Goal: Task Accomplishment & Management: Manage account settings

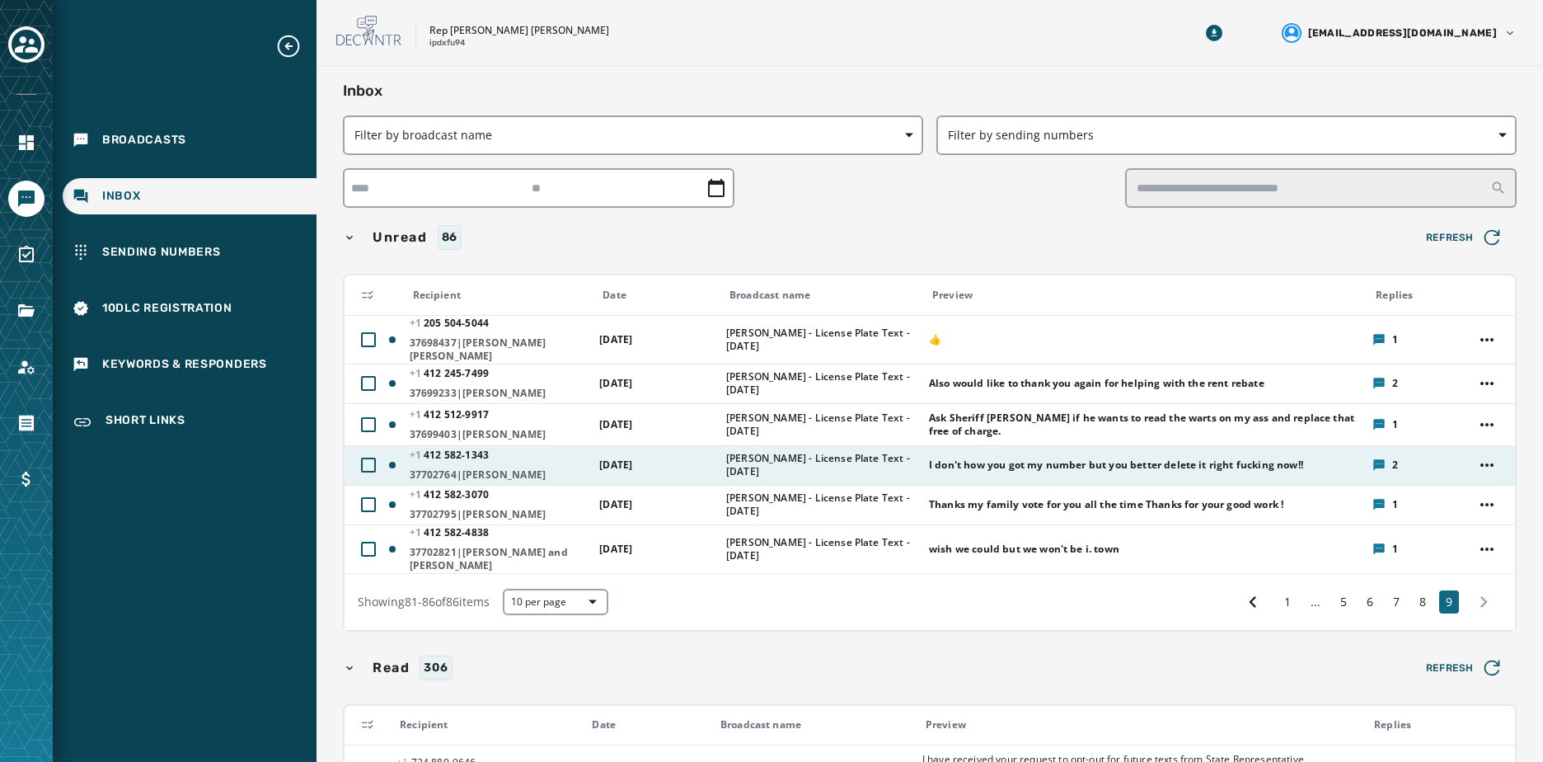
click at [1374, 458] on icon at bounding box center [1378, 464] width 13 height 13
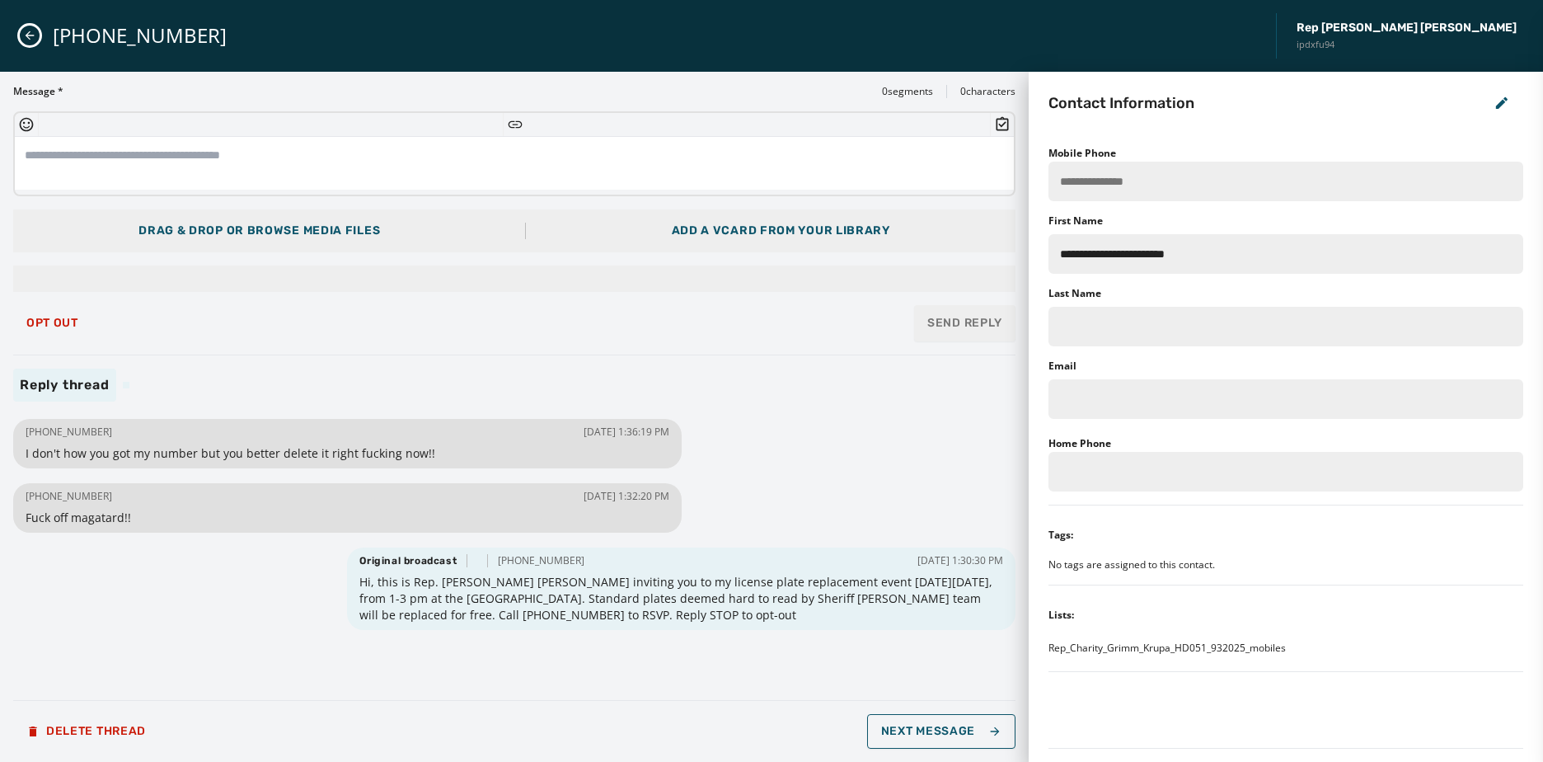
click at [35, 40] on icon "Close admin drawer" at bounding box center [29, 35] width 13 height 13
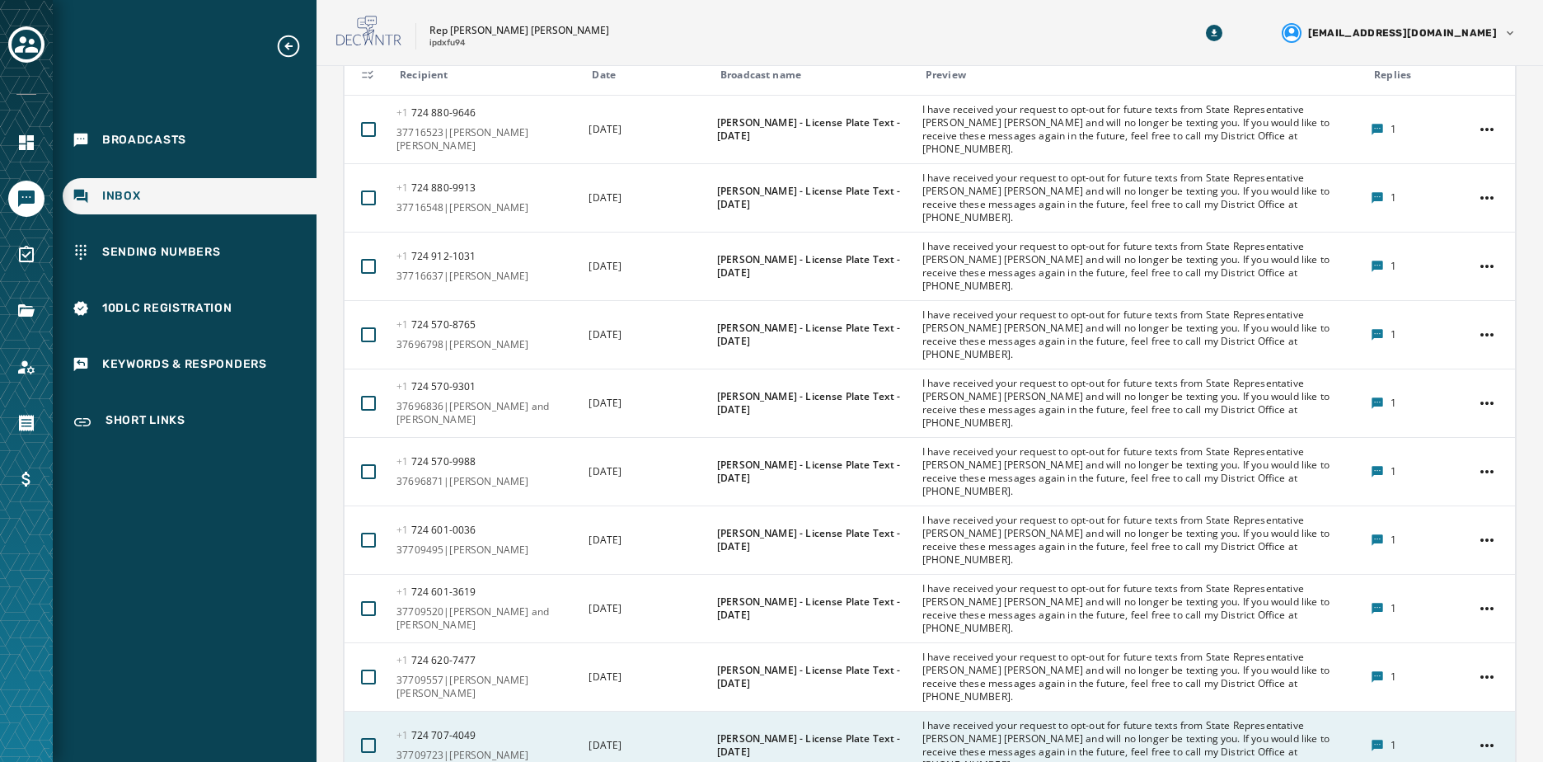
scroll to position [659, 0]
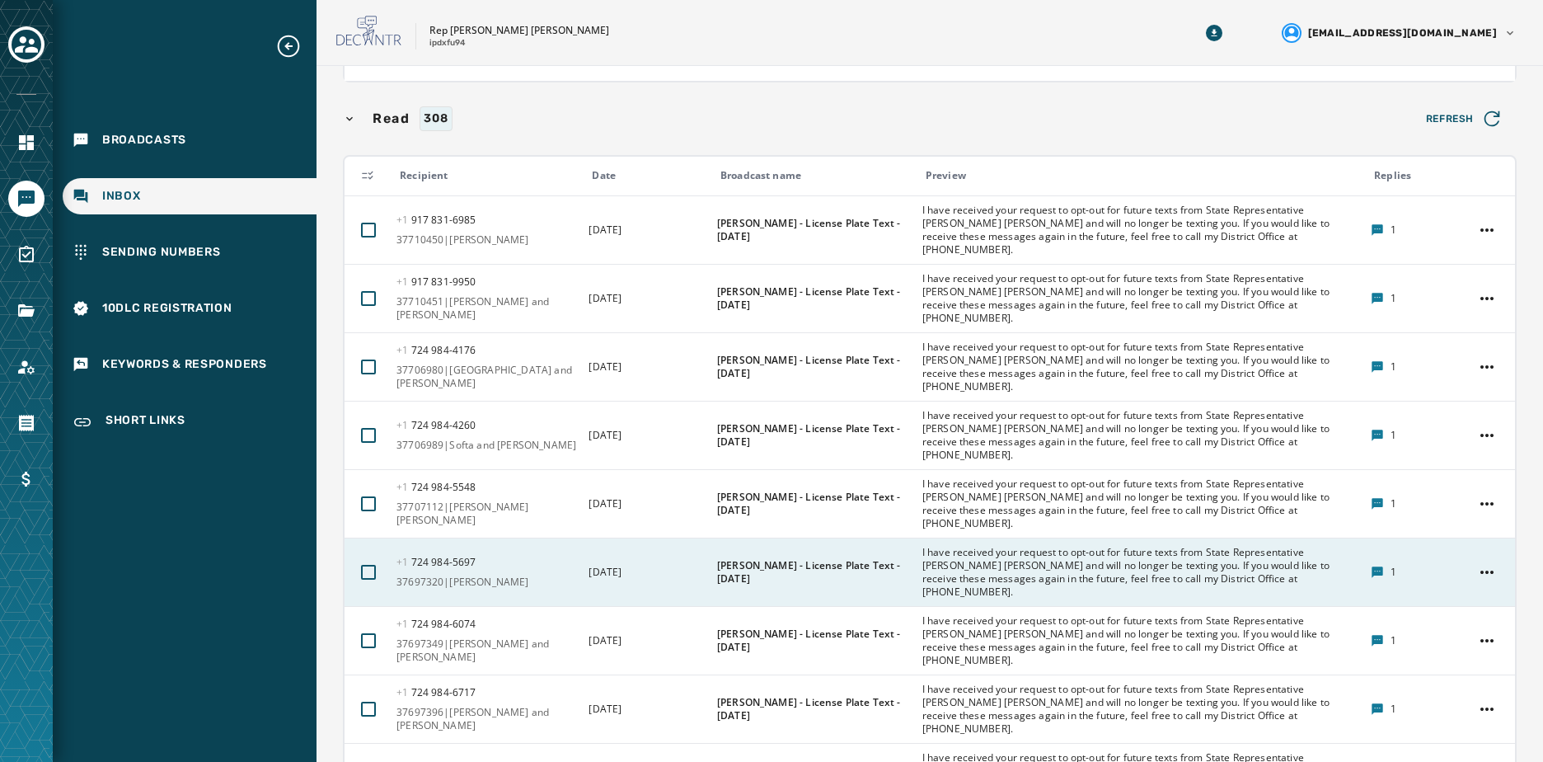
scroll to position [587, 0]
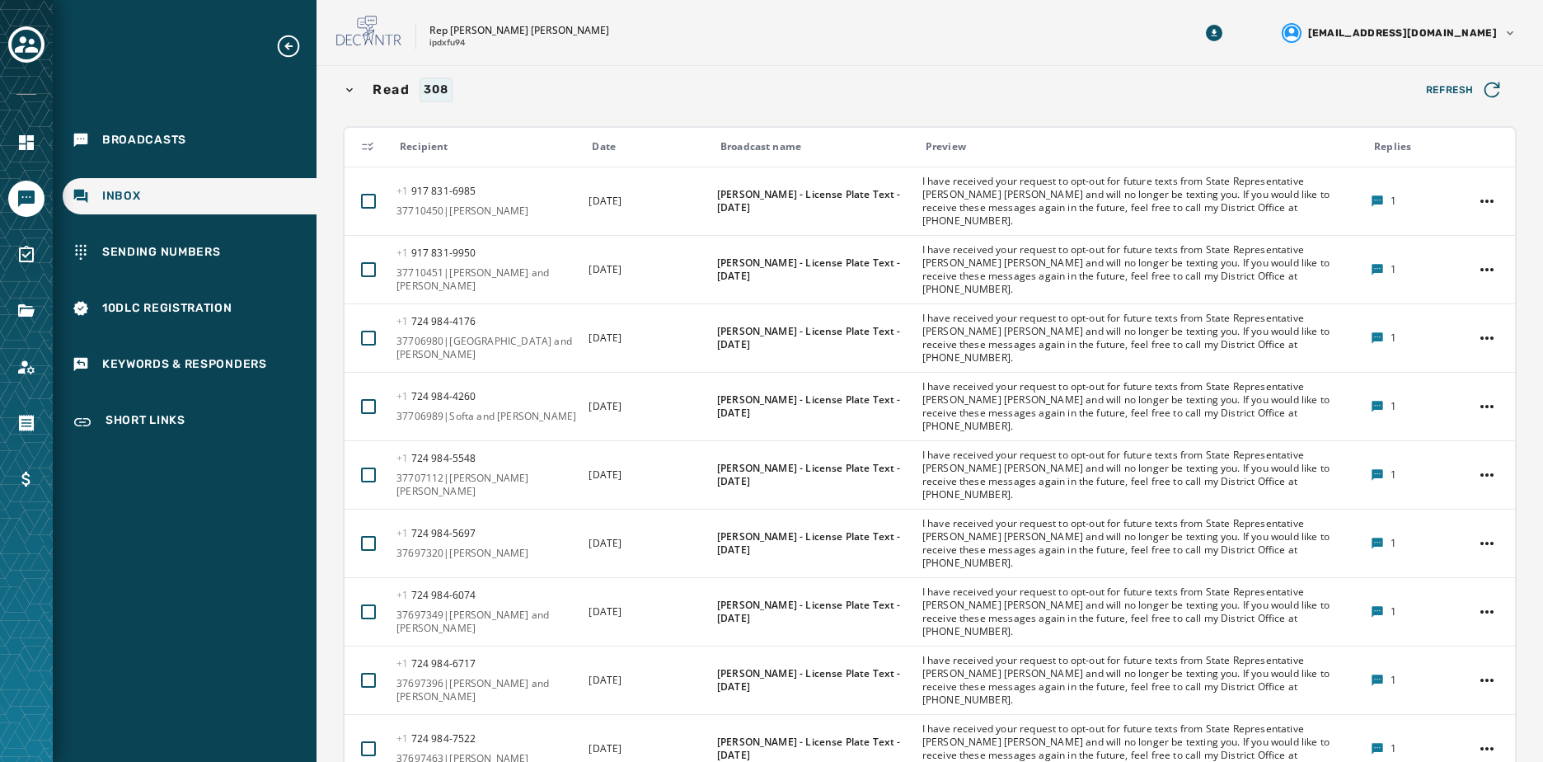
click at [365, 140] on icon at bounding box center [367, 146] width 13 height 13
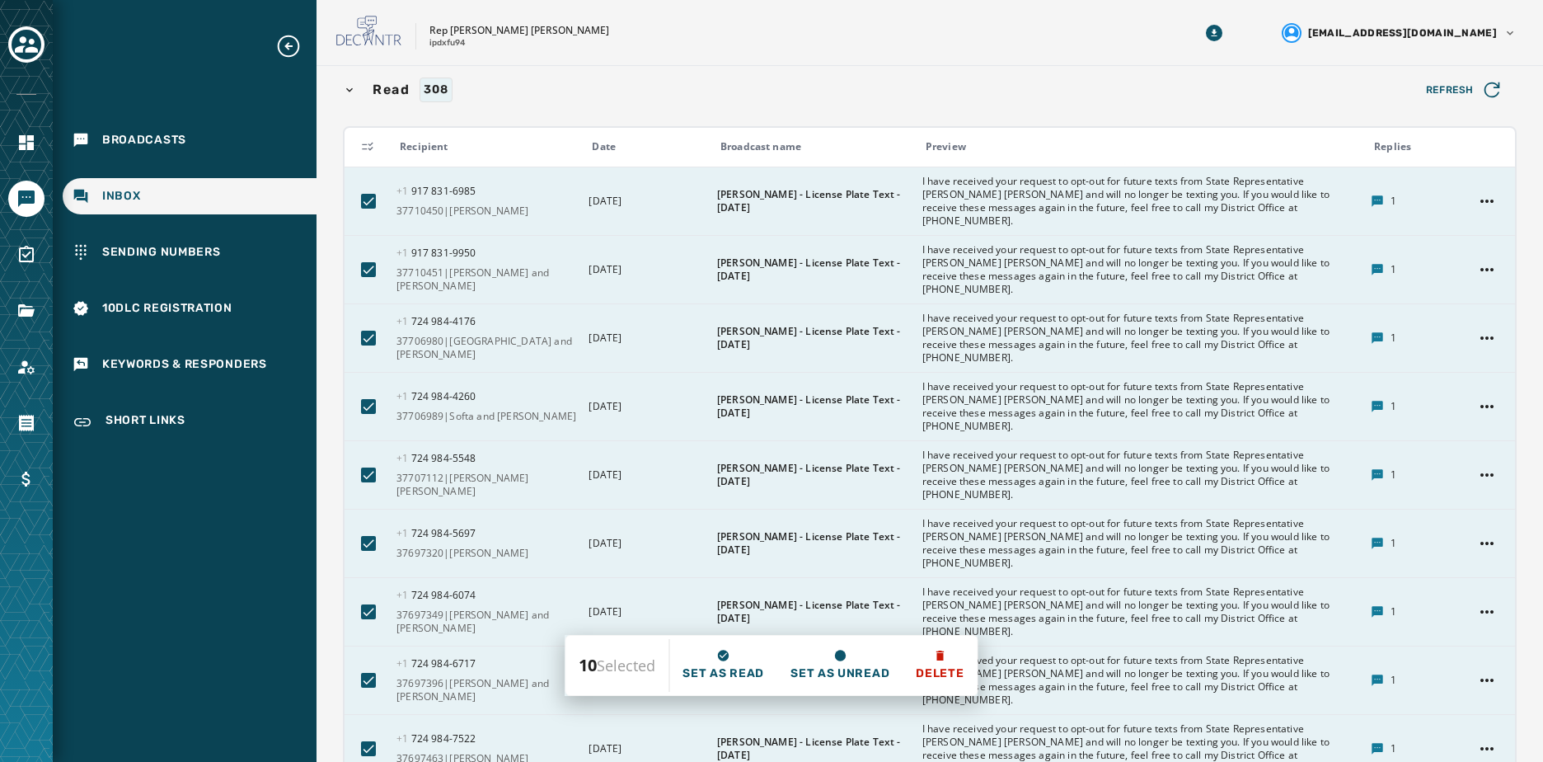
click at [365, 140] on icon at bounding box center [367, 146] width 13 height 13
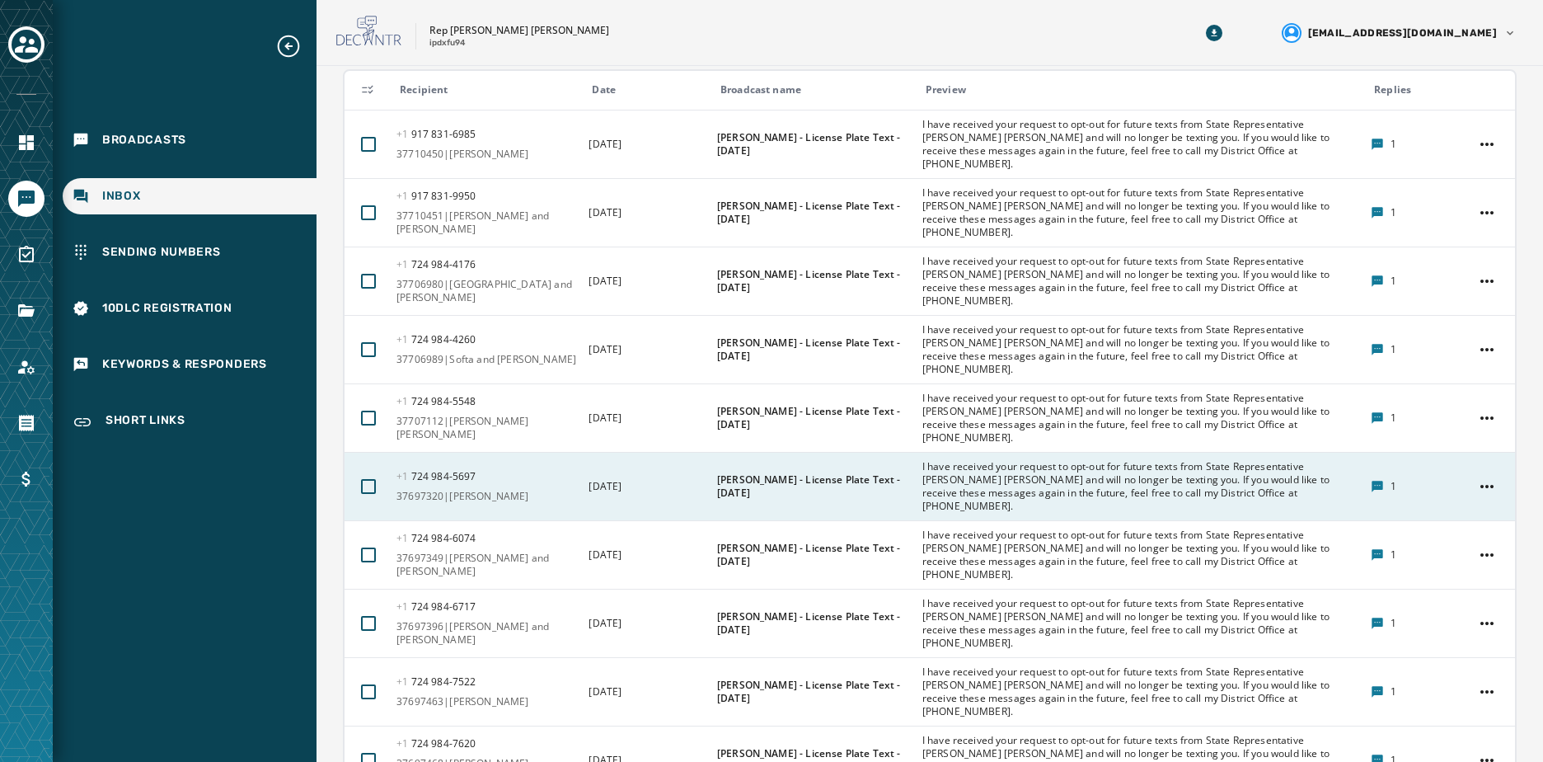
scroll to position [669, 0]
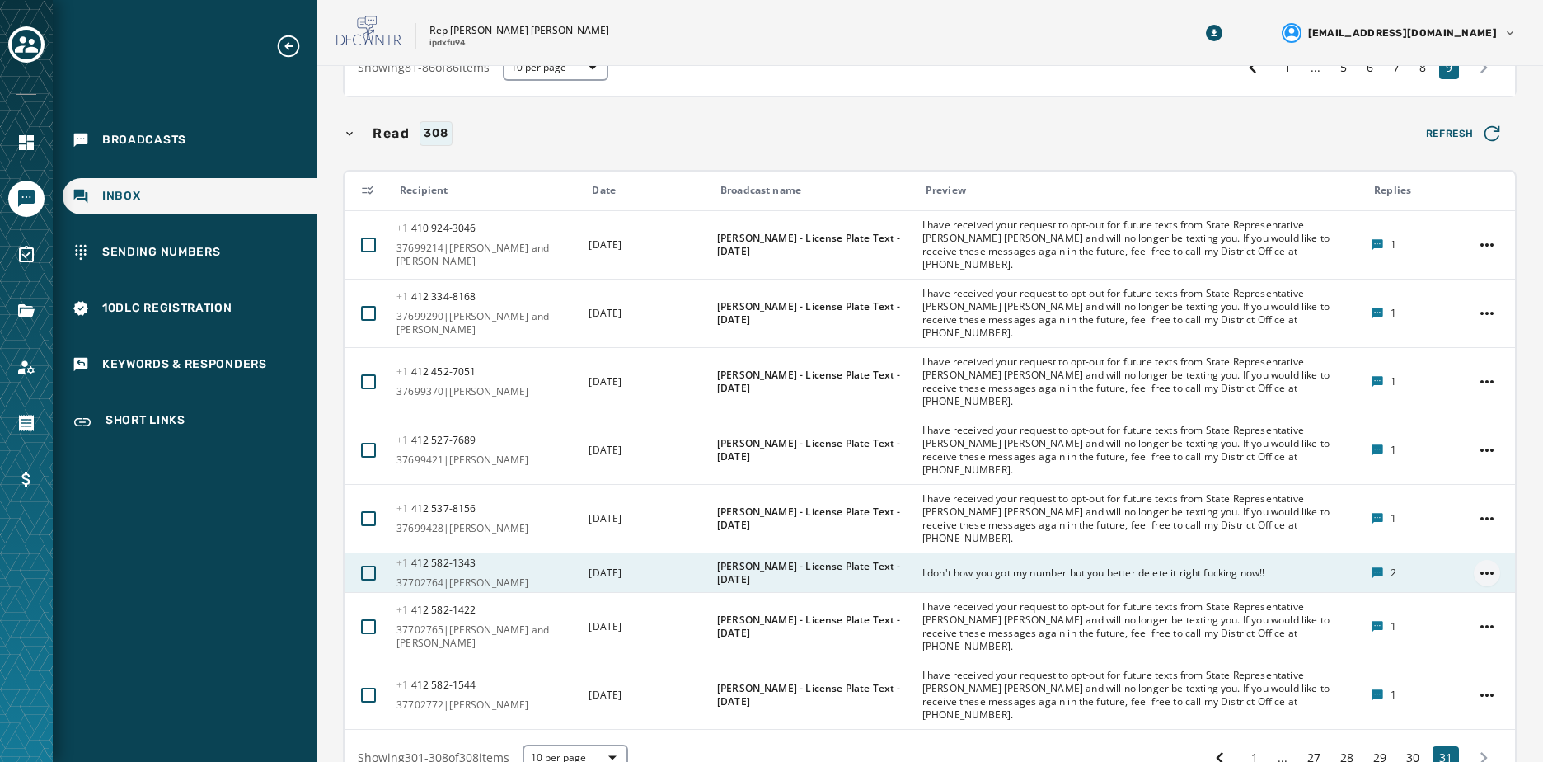
click at [1476, 495] on html "Broadcasts Inbox Sending Numbers 10DLC Registration Keywords & Responders Short…" at bounding box center [771, 381] width 1543 height 762
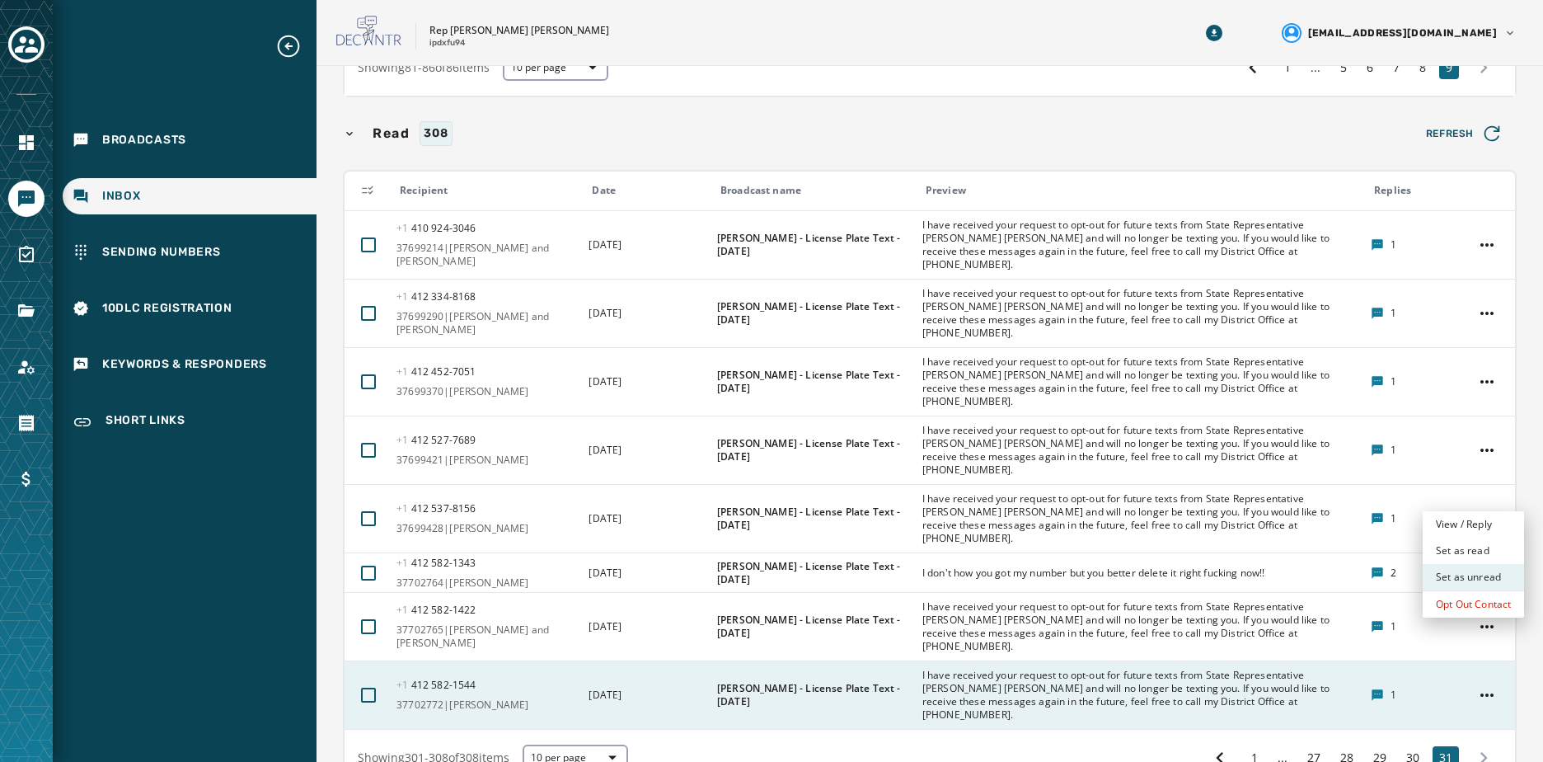
click at [1493, 578] on div "Set as unread" at bounding box center [1473, 577] width 101 height 26
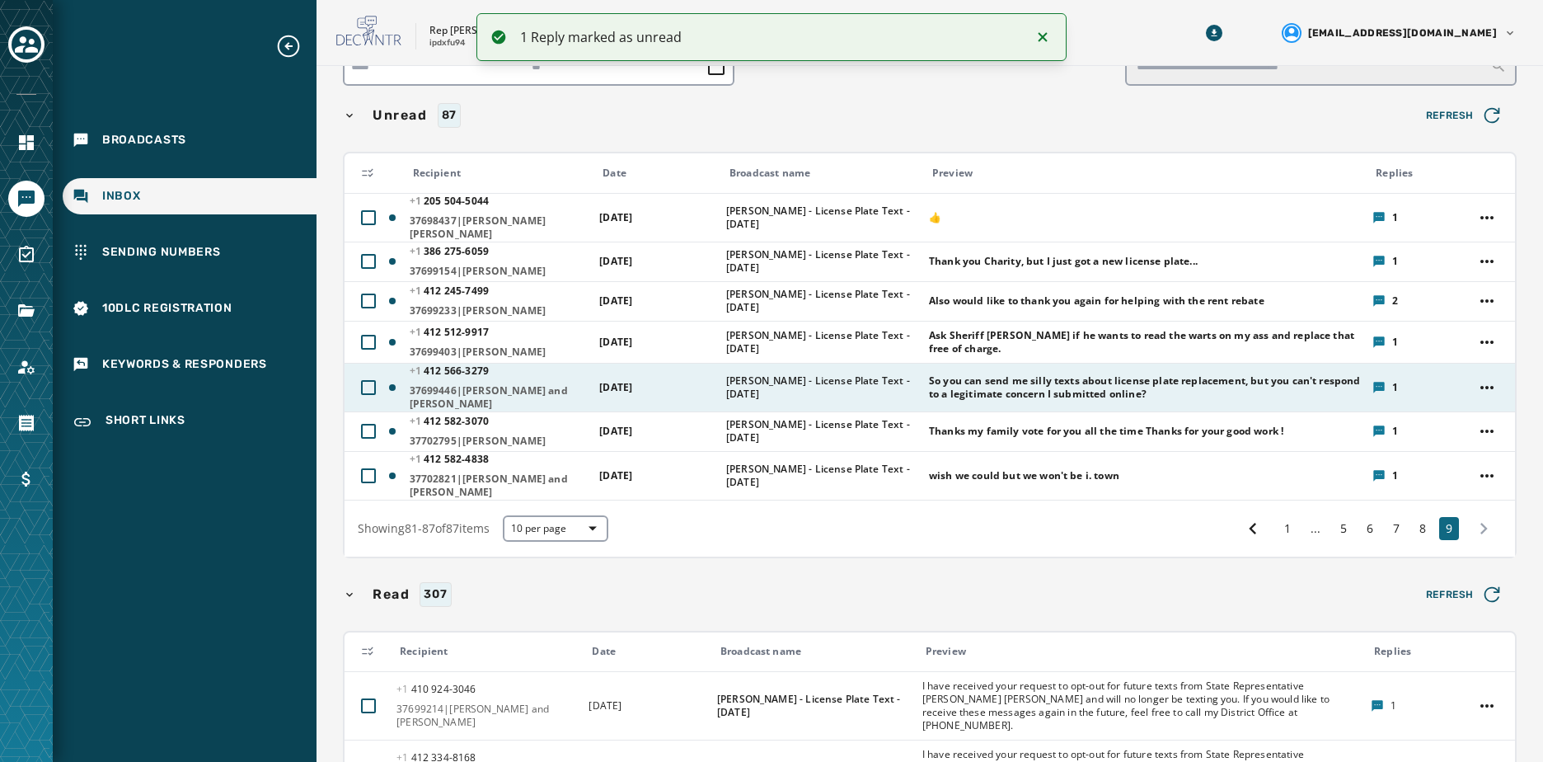
scroll to position [49, 0]
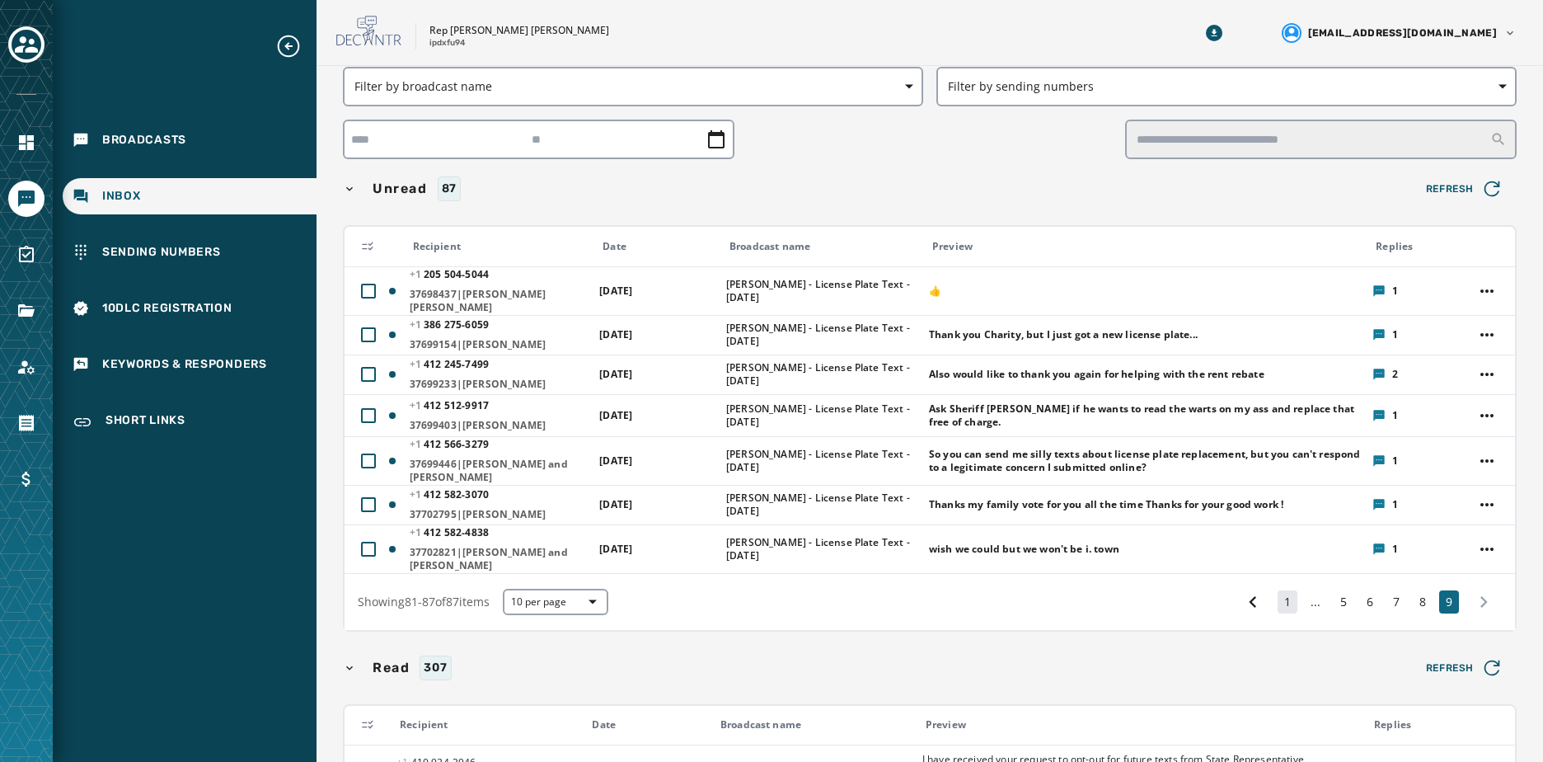
click at [1280, 590] on button "1" at bounding box center [1287, 601] width 20 height 23
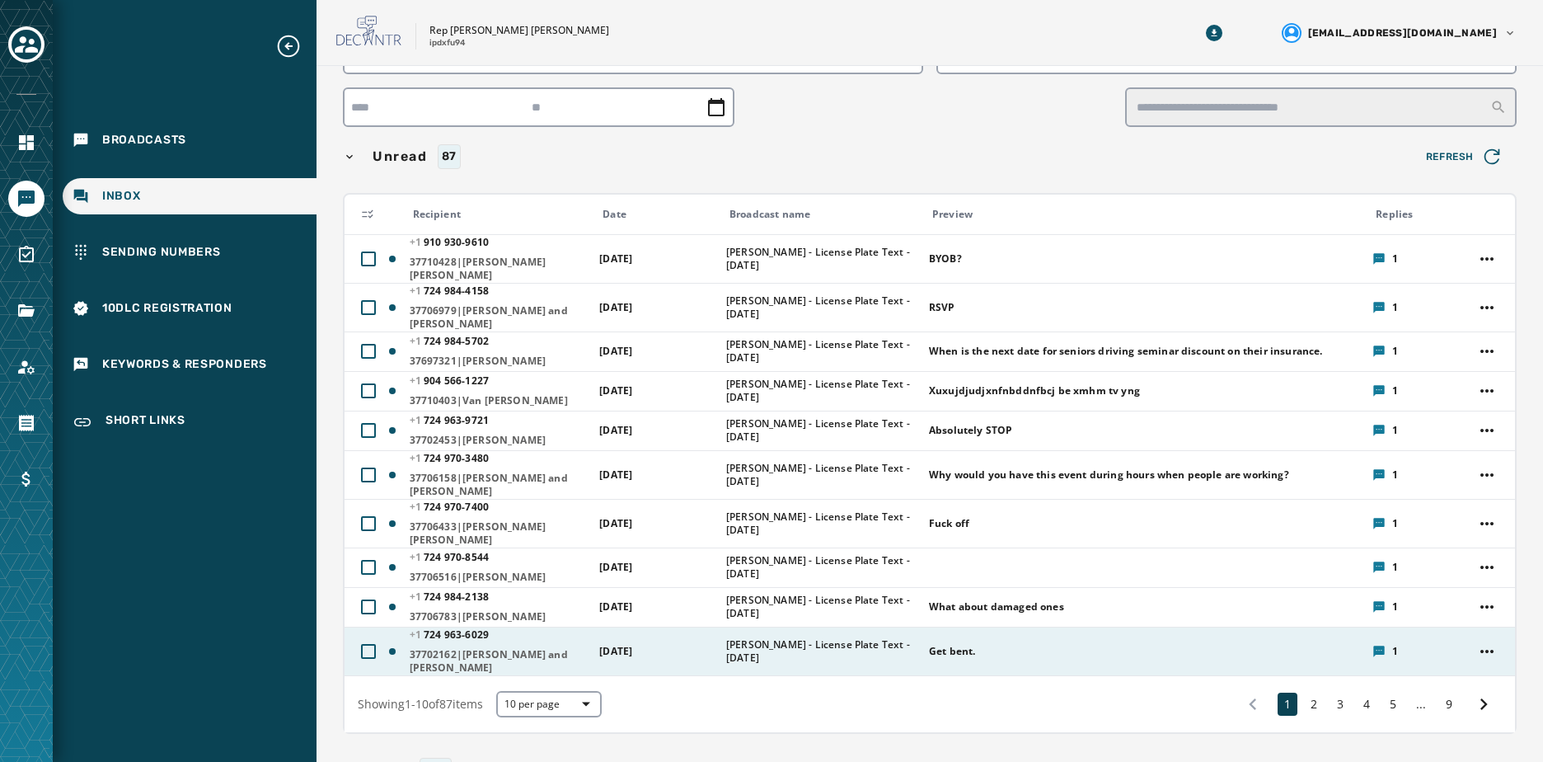
scroll to position [131, 0]
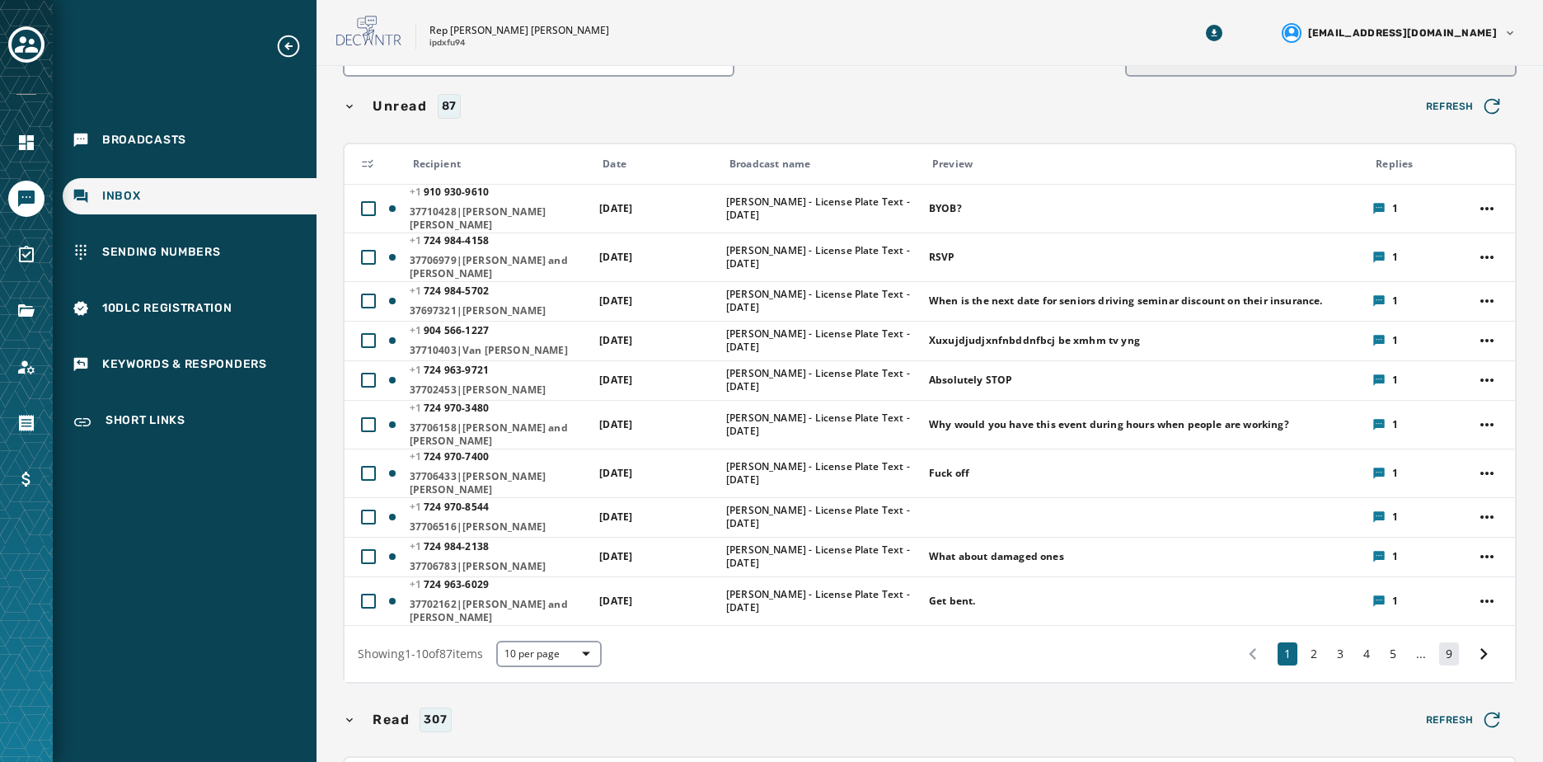
click at [1439, 642] on button "9" at bounding box center [1449, 653] width 20 height 23
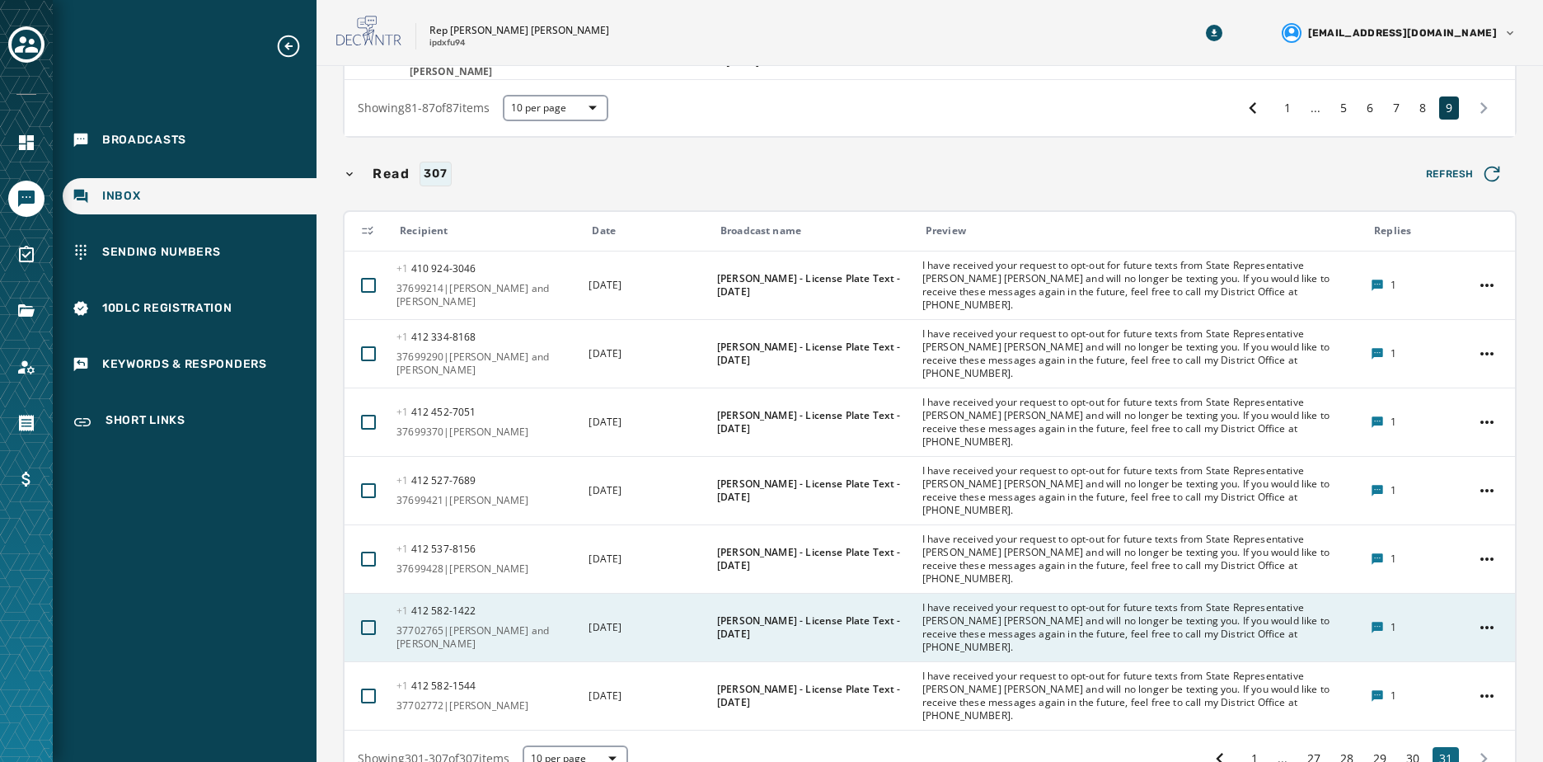
scroll to position [543, 0]
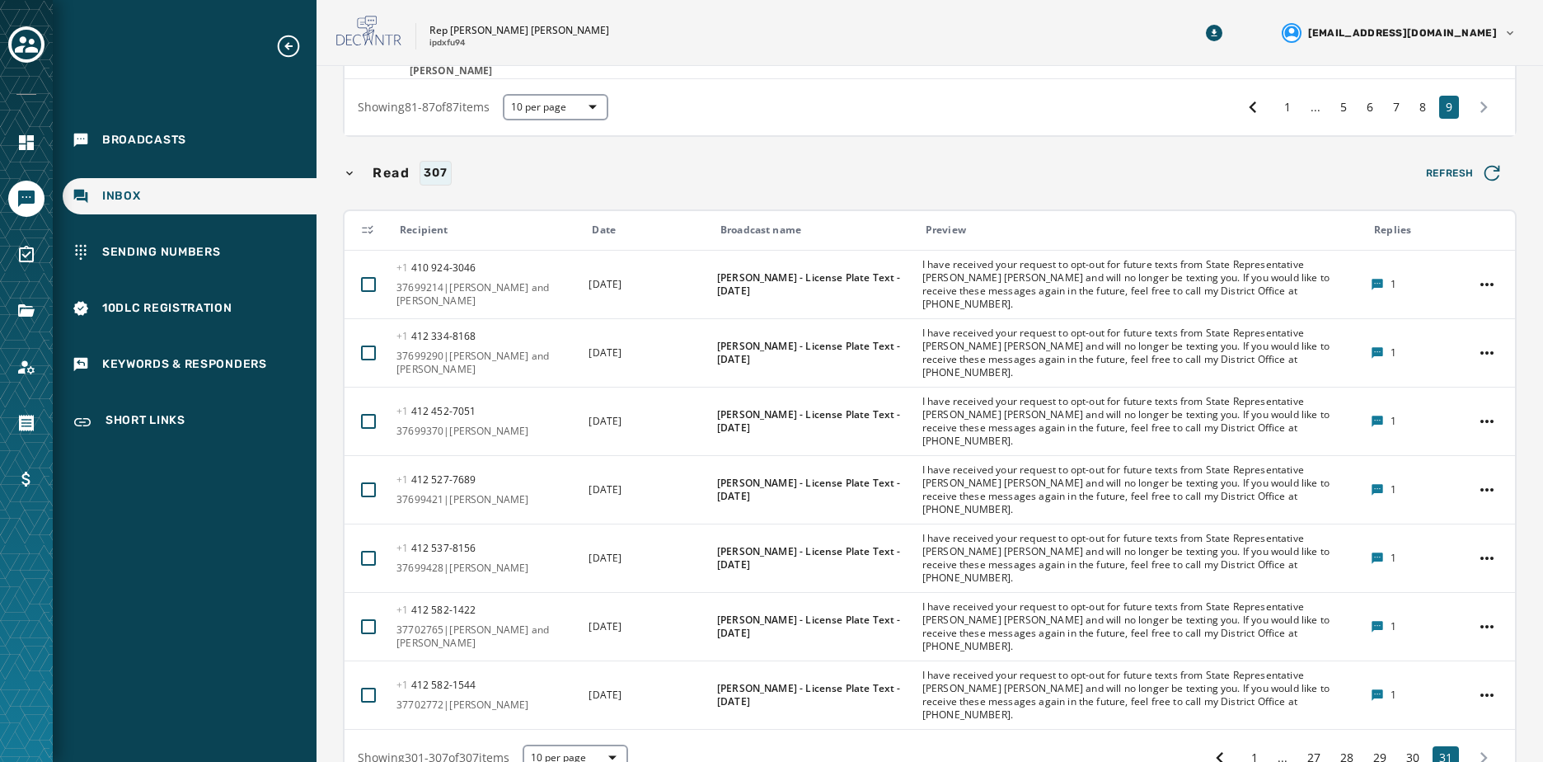
click at [349, 171] on icon "button" at bounding box center [349, 173] width 7 height 4
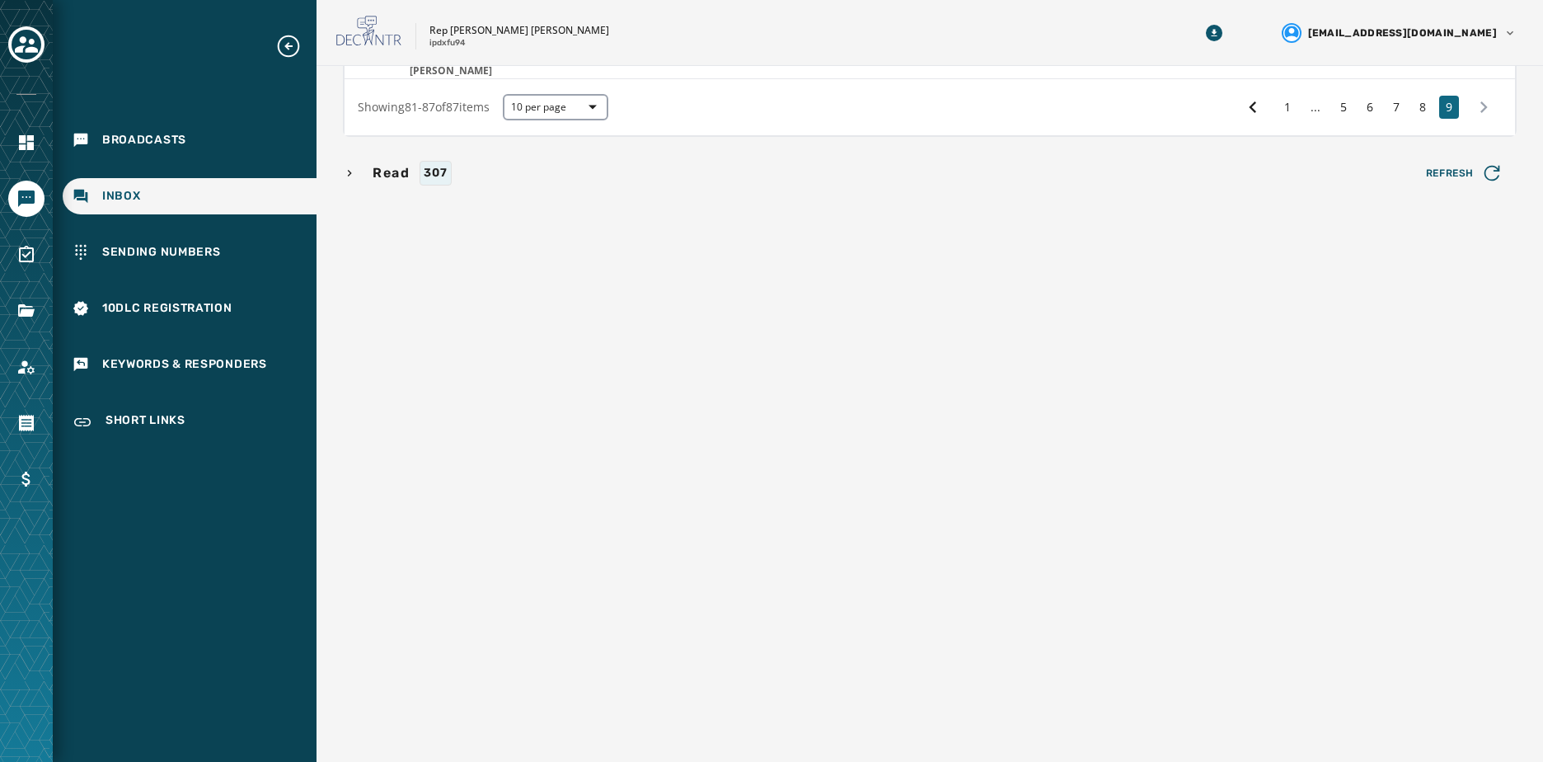
scroll to position [31, 0]
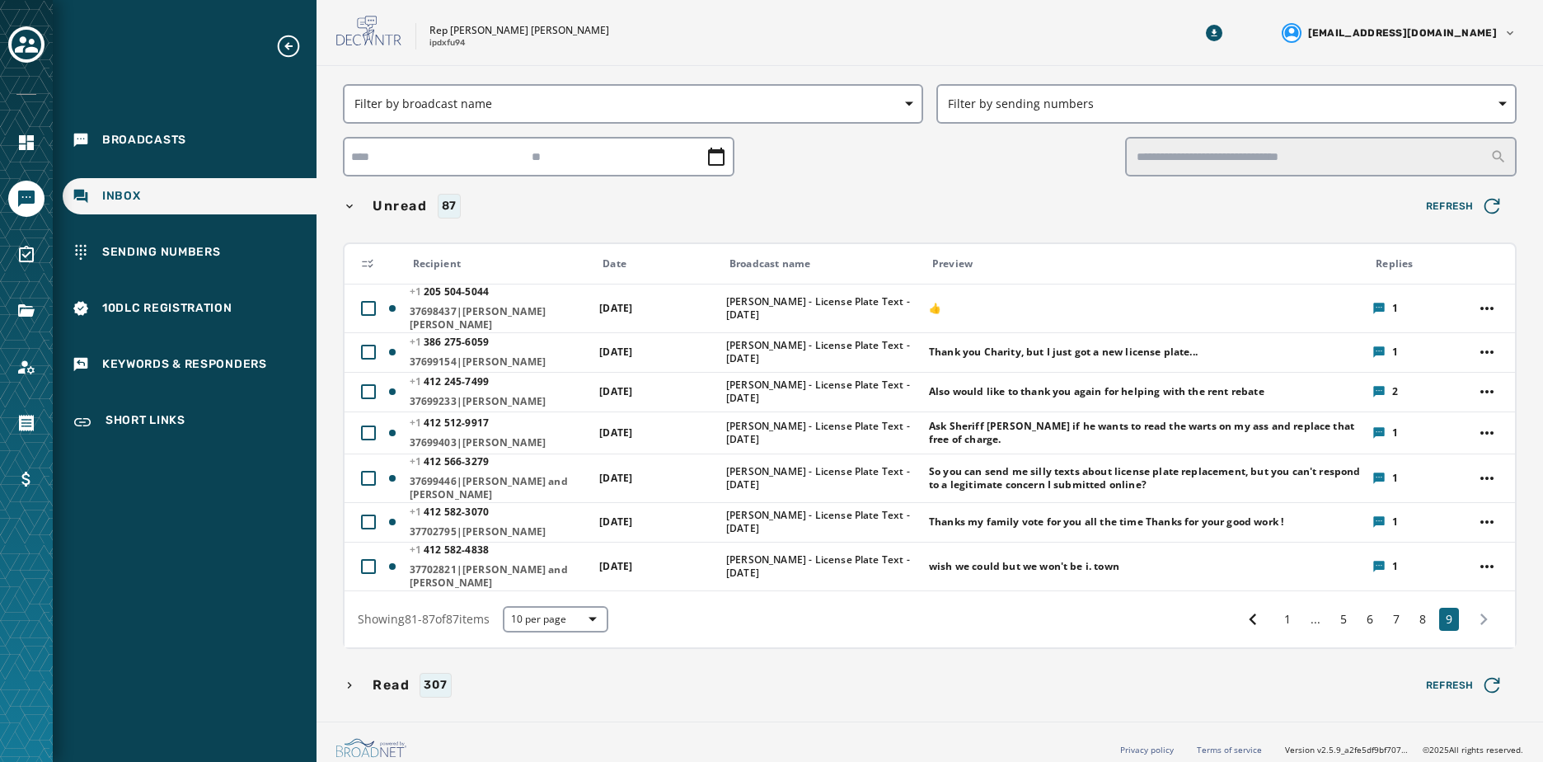
click at [349, 673] on div "Read 307" at bounding box center [878, 685] width 1070 height 25
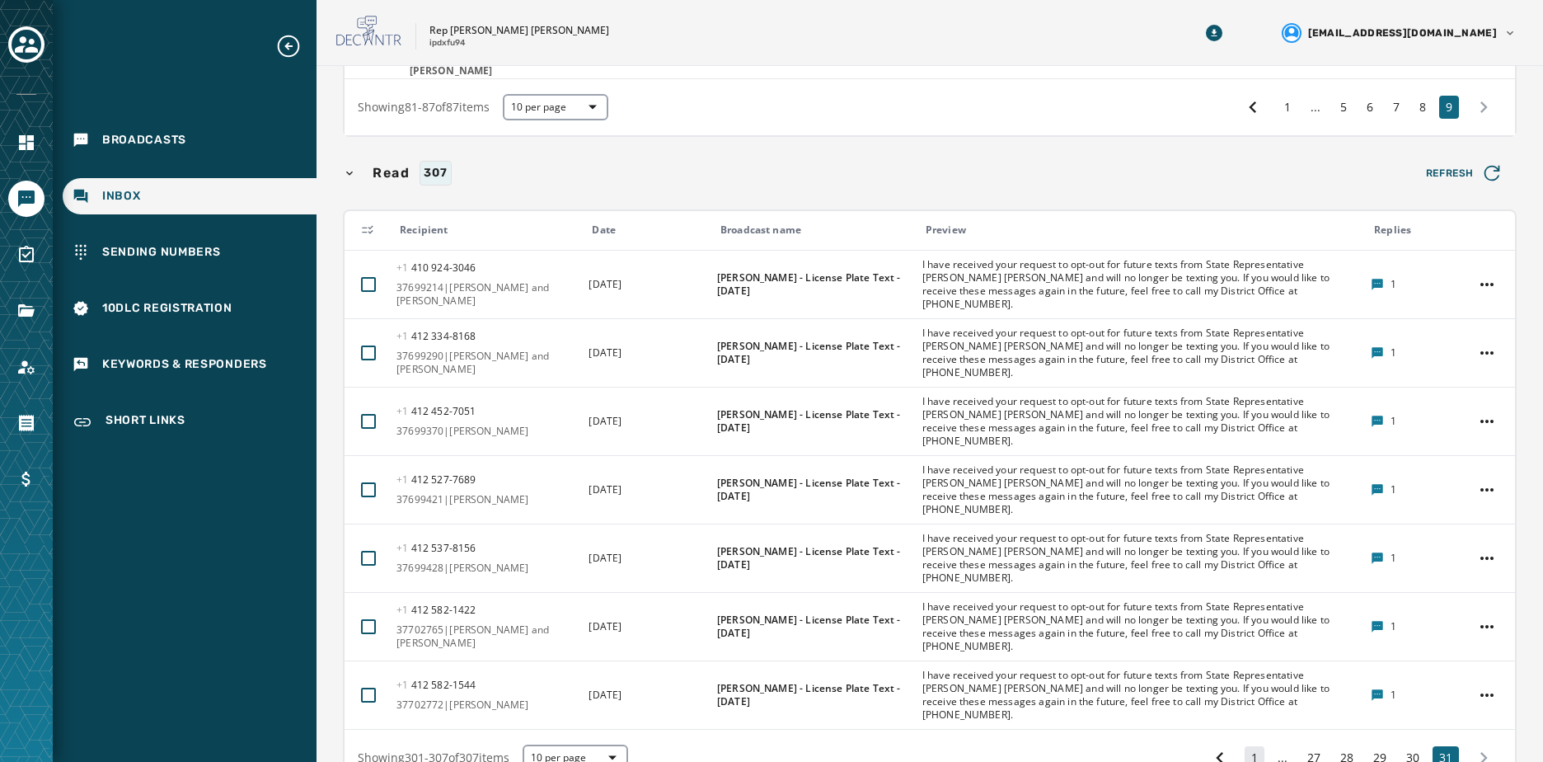
click at [1245, 746] on button "1" at bounding box center [1255, 757] width 20 height 23
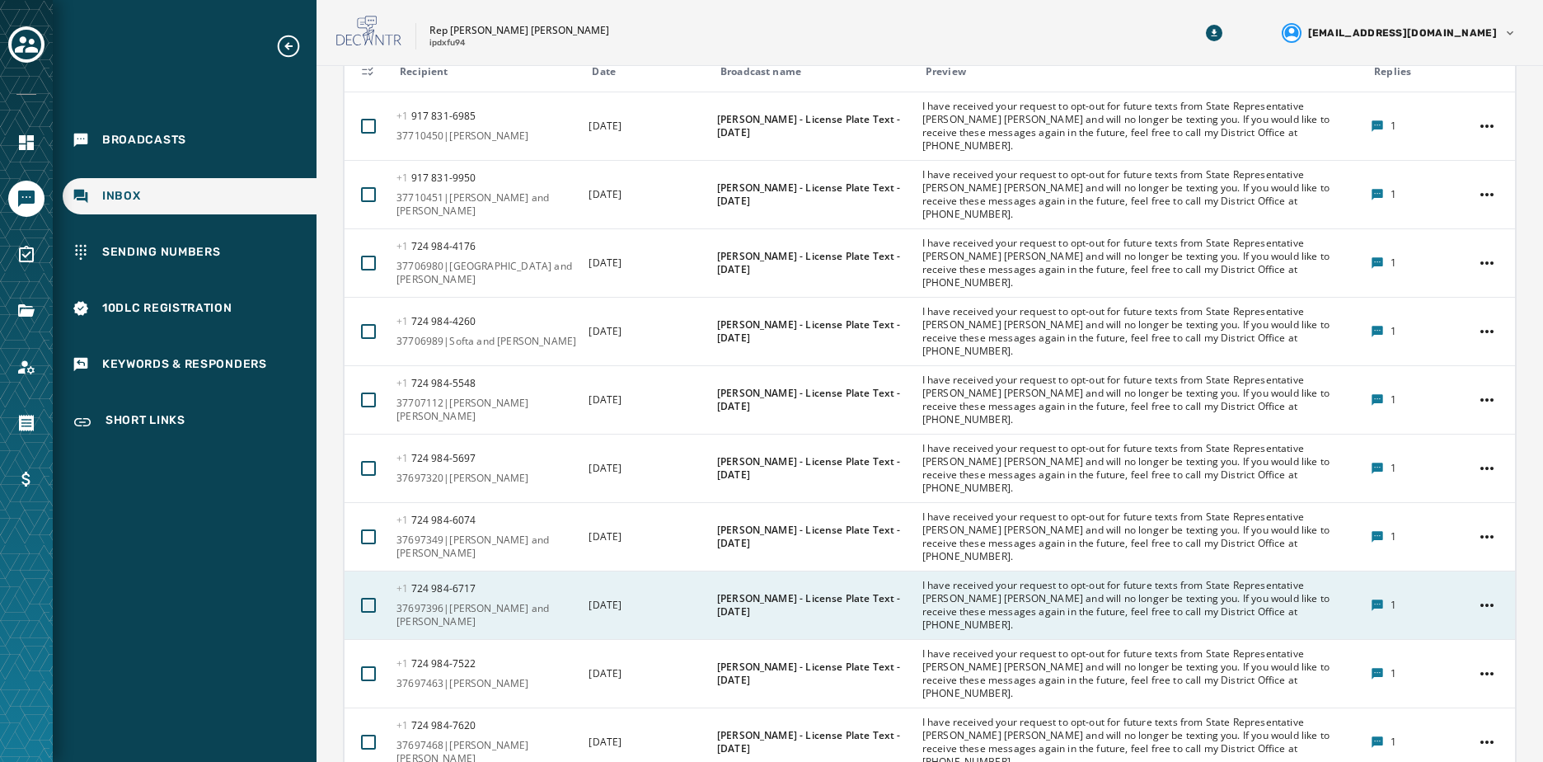
scroll to position [709, 0]
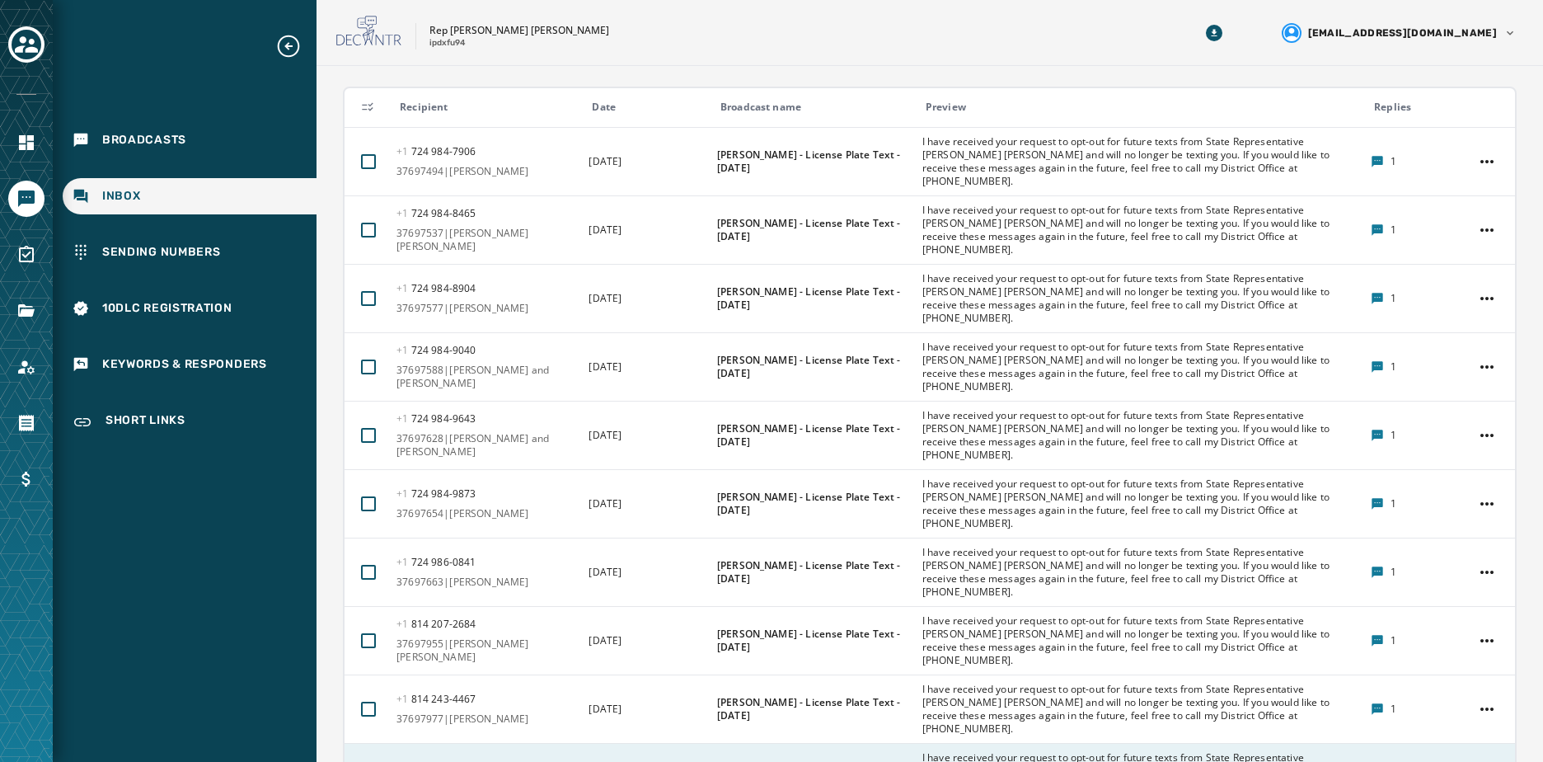
scroll to position [626, 0]
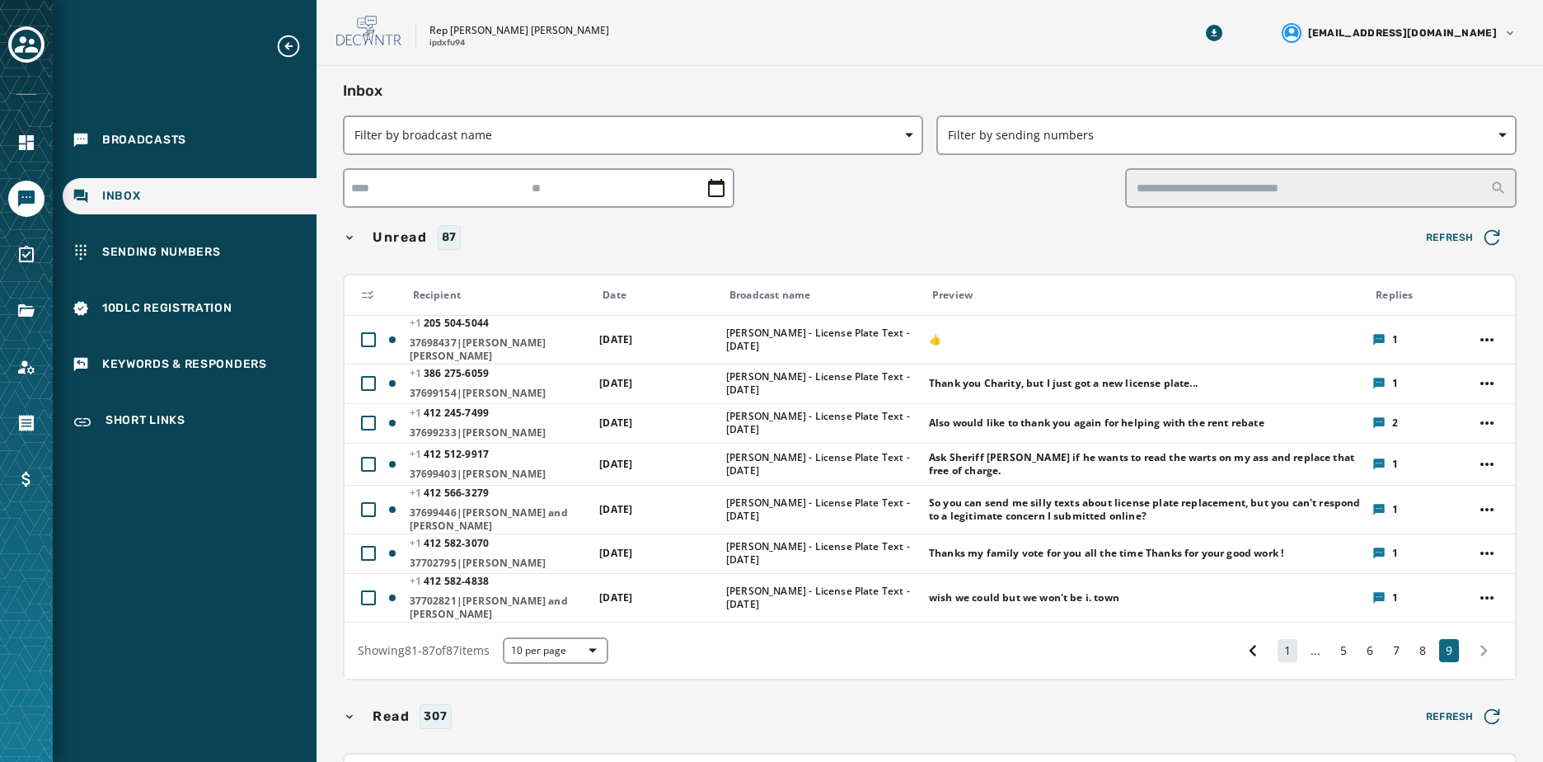
click at [1277, 646] on button "1" at bounding box center [1287, 650] width 20 height 23
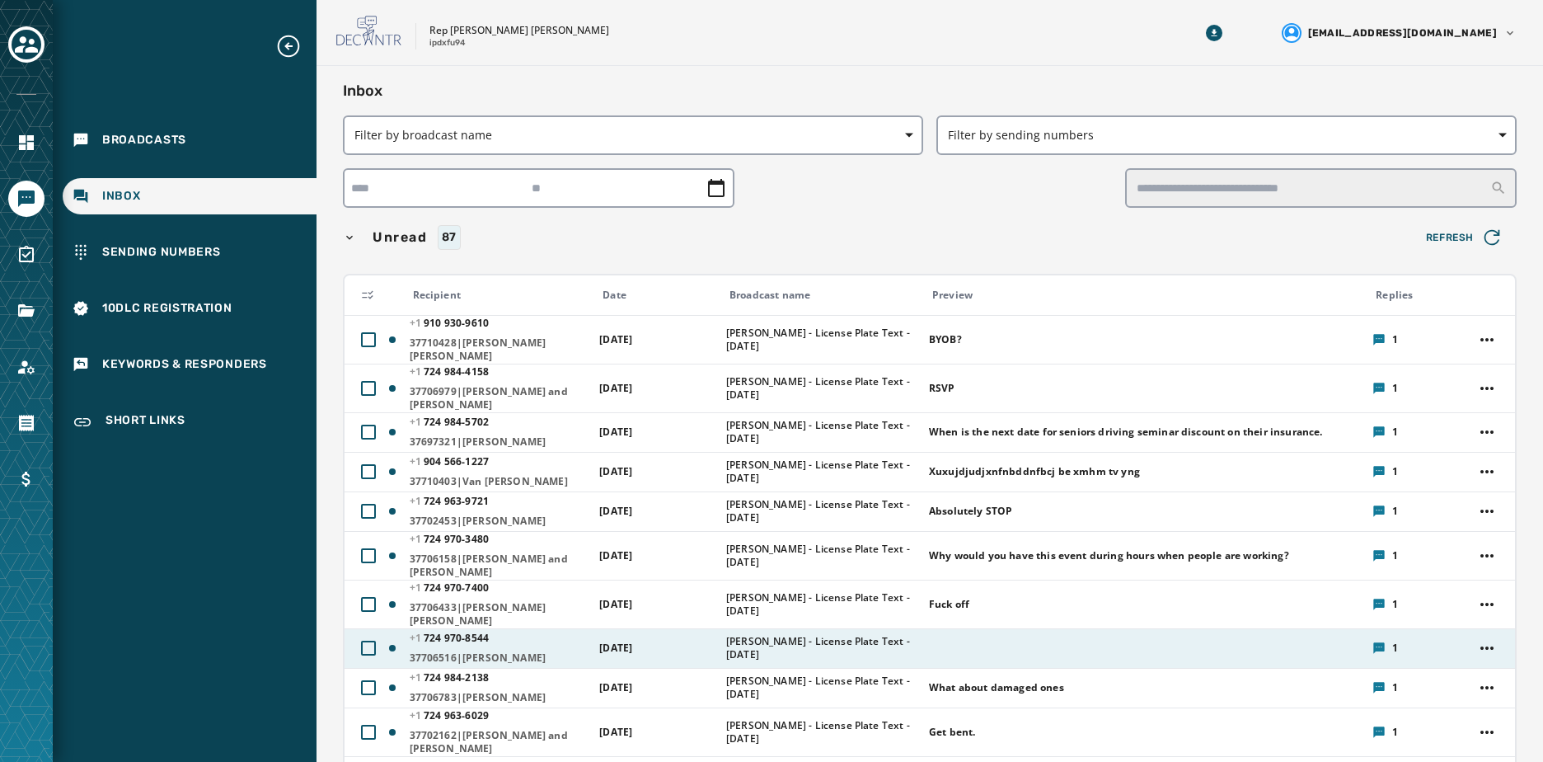
scroll to position [82, 0]
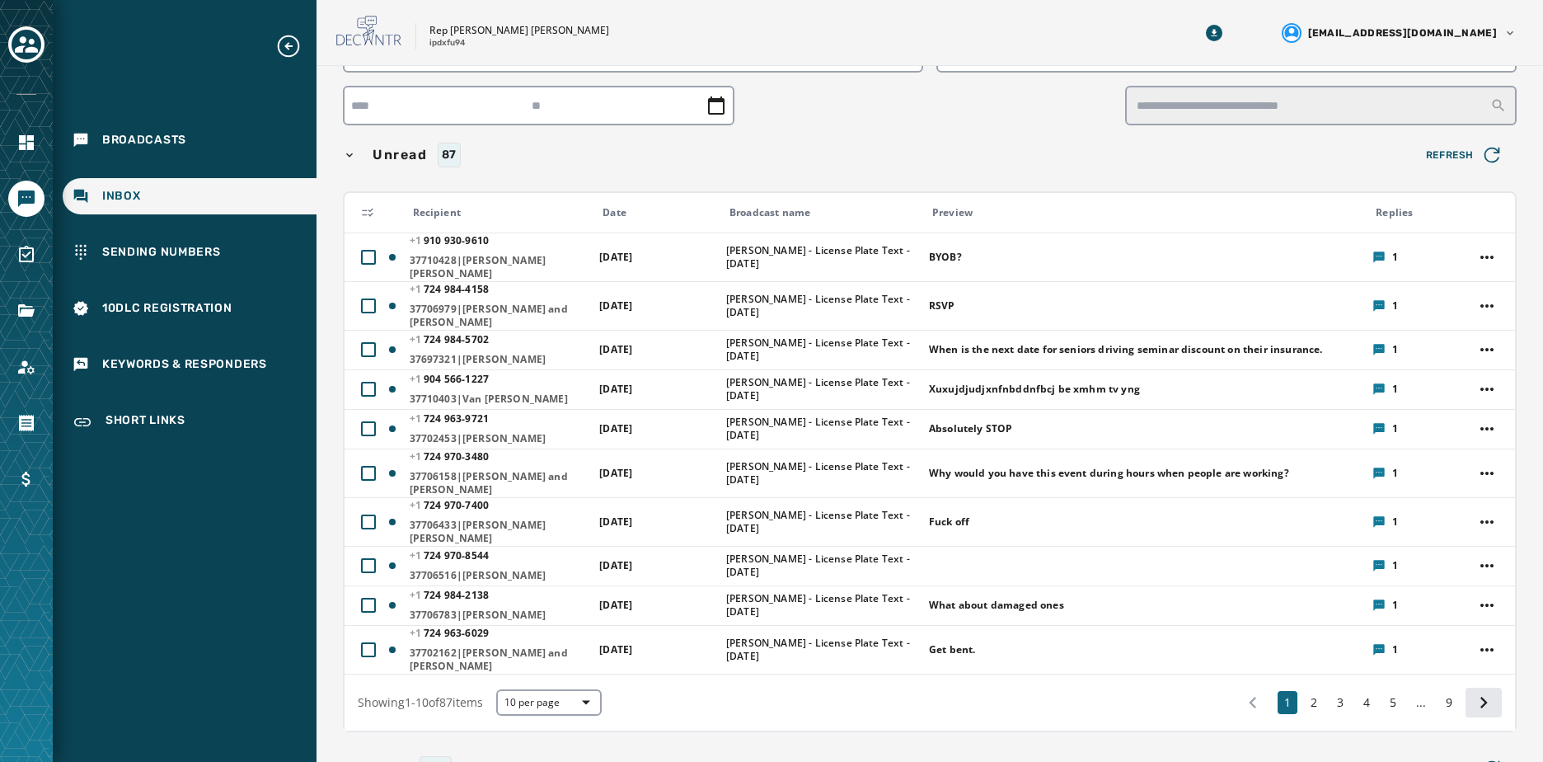
click at [1480, 696] on icon at bounding box center [1483, 702] width 7 height 12
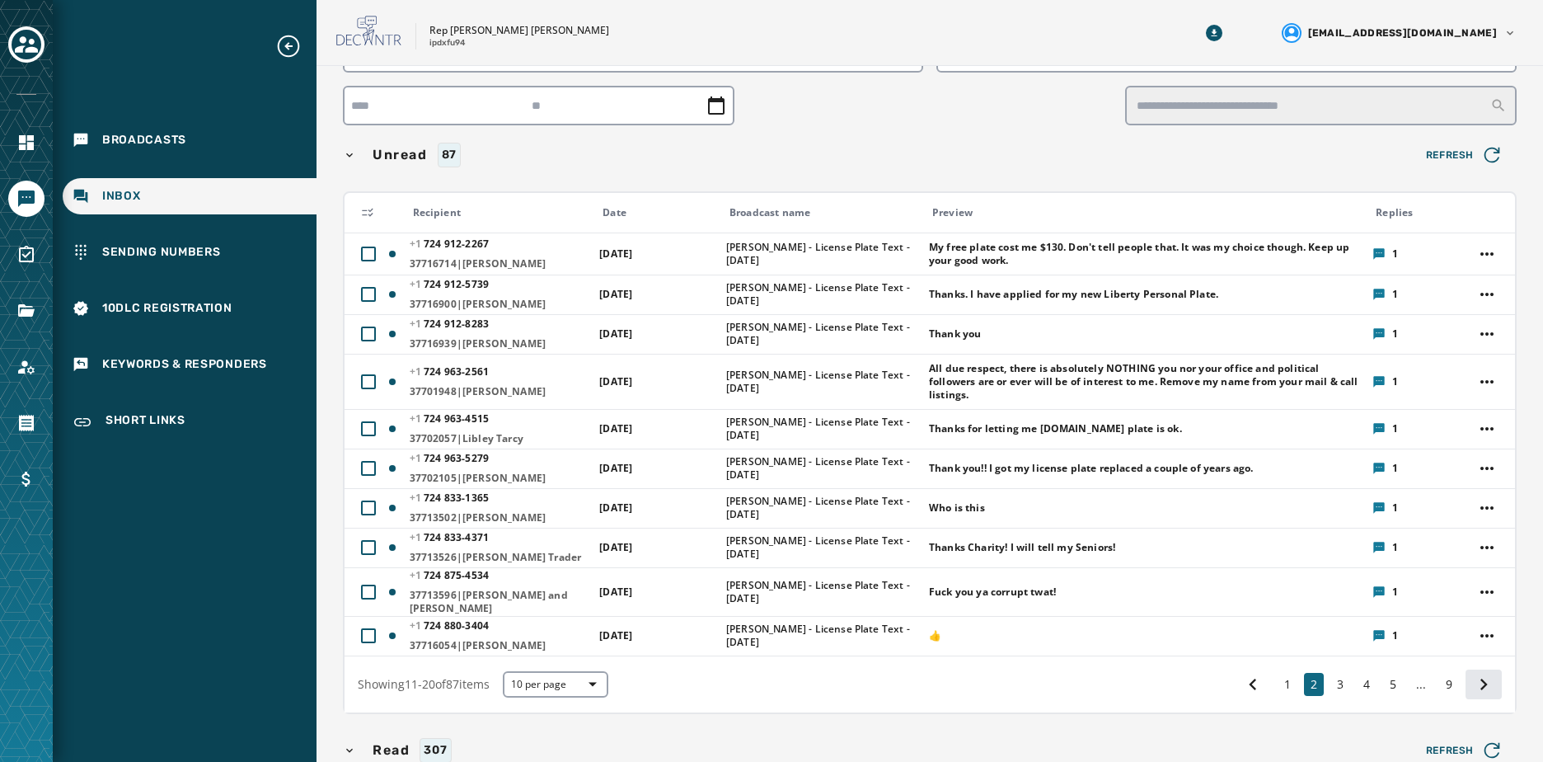
click at [1475, 678] on icon at bounding box center [1483, 684] width 23 height 23
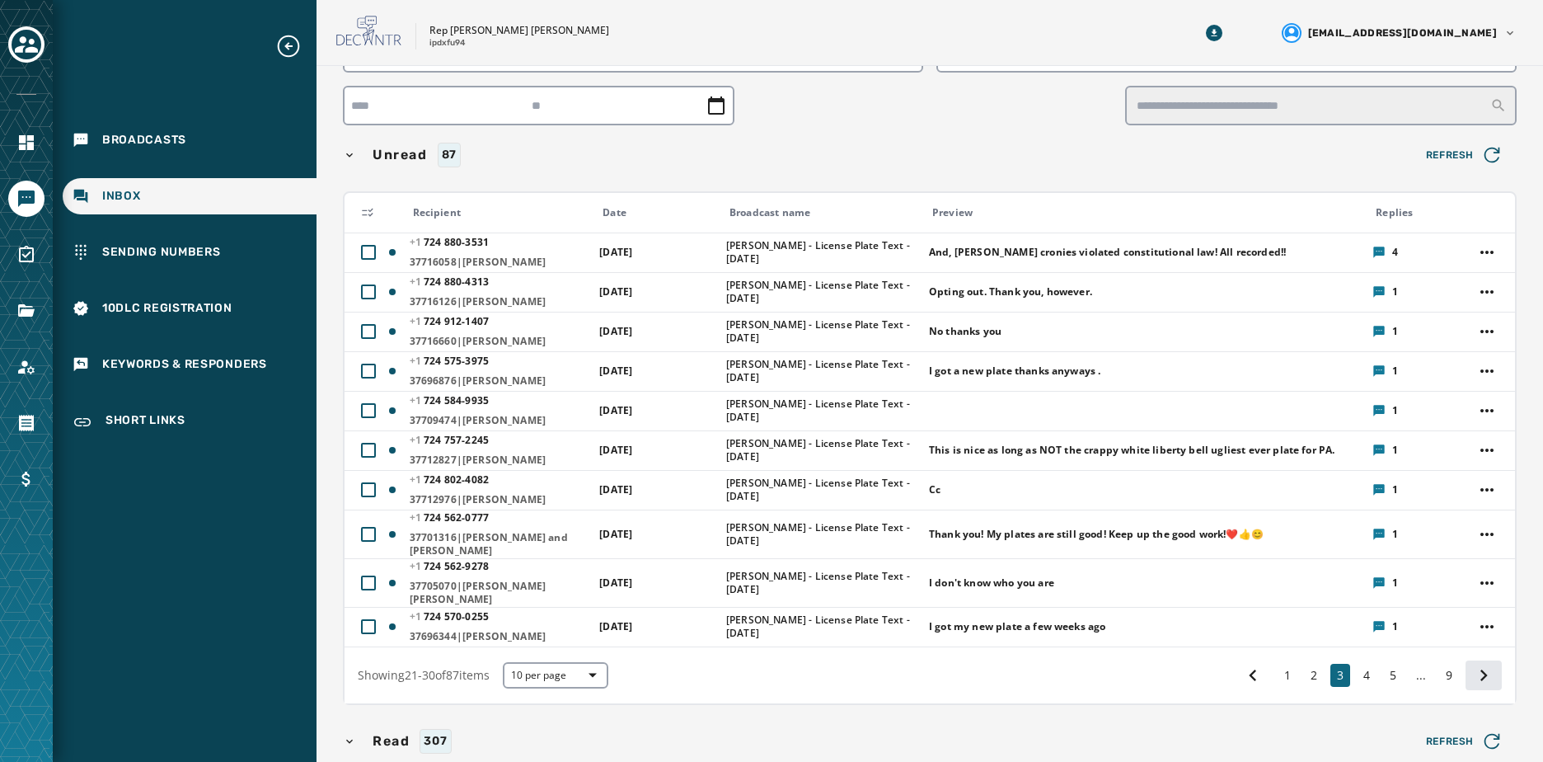
click at [1475, 678] on button at bounding box center [1483, 675] width 36 height 30
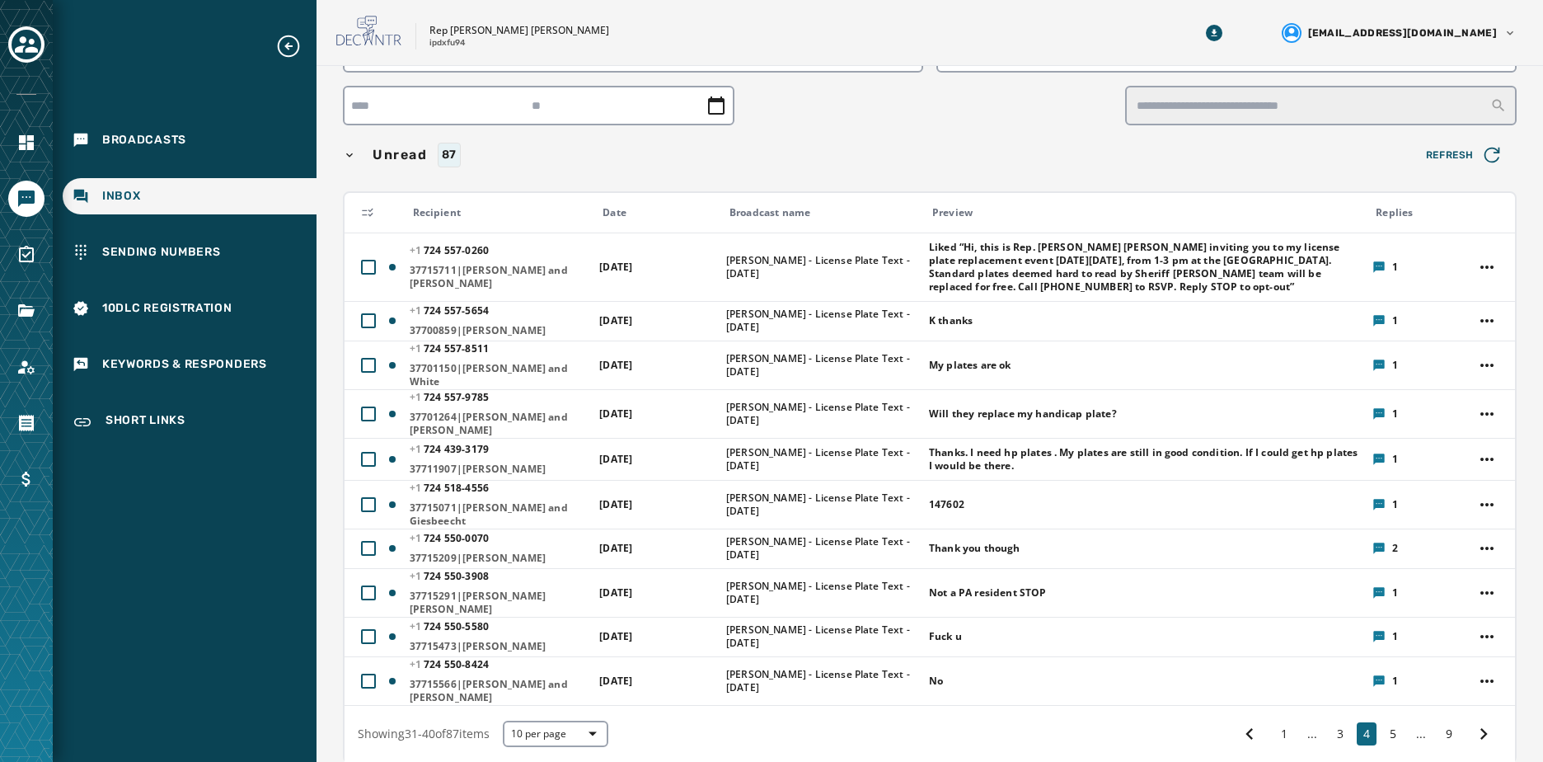
click at [1238, 722] on icon at bounding box center [1249, 733] width 23 height 23
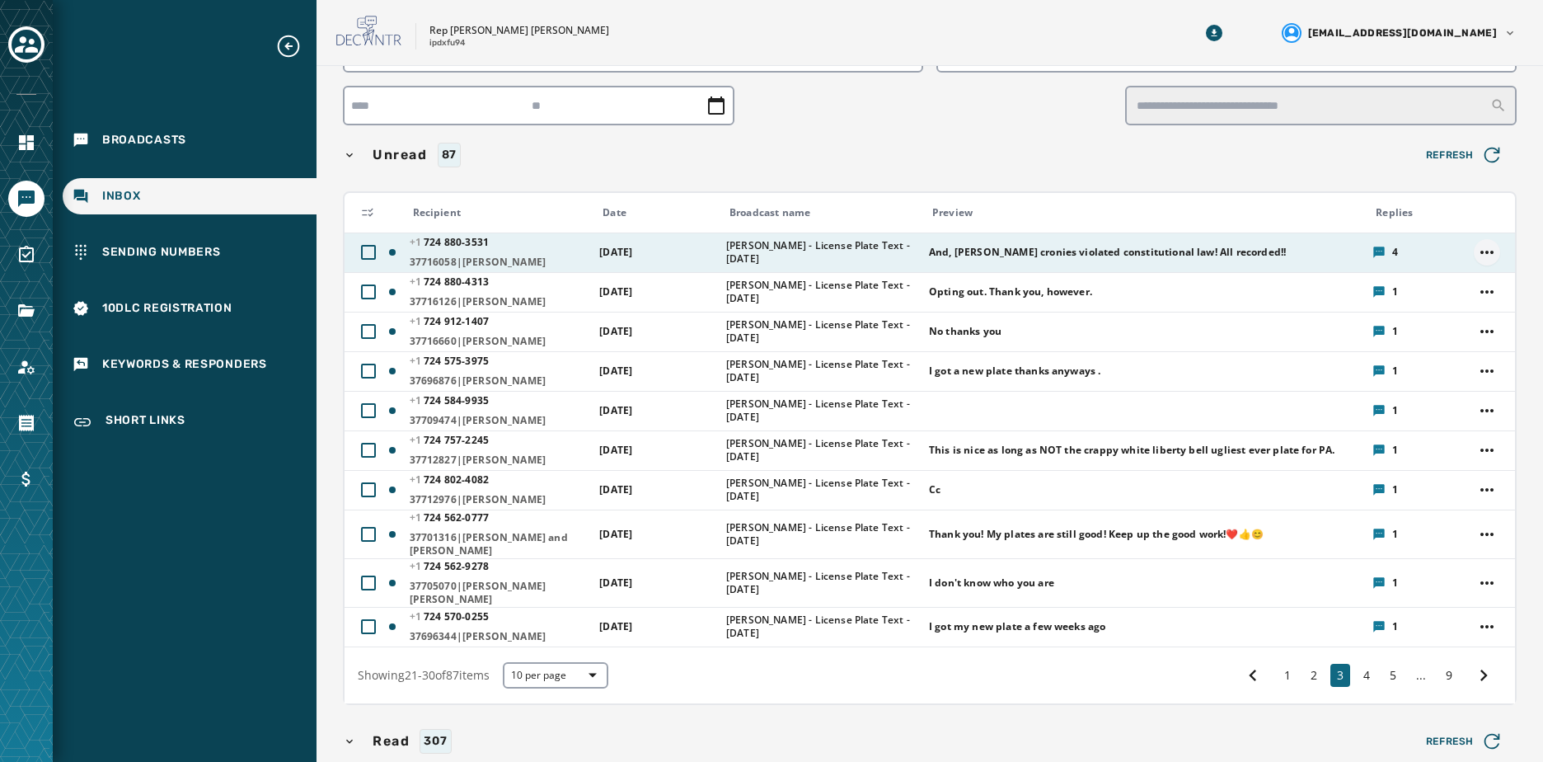
click at [1471, 246] on html "Broadcasts Inbox Sending Numbers 10DLC Registration Keywords & Responders Short…" at bounding box center [771, 381] width 1543 height 762
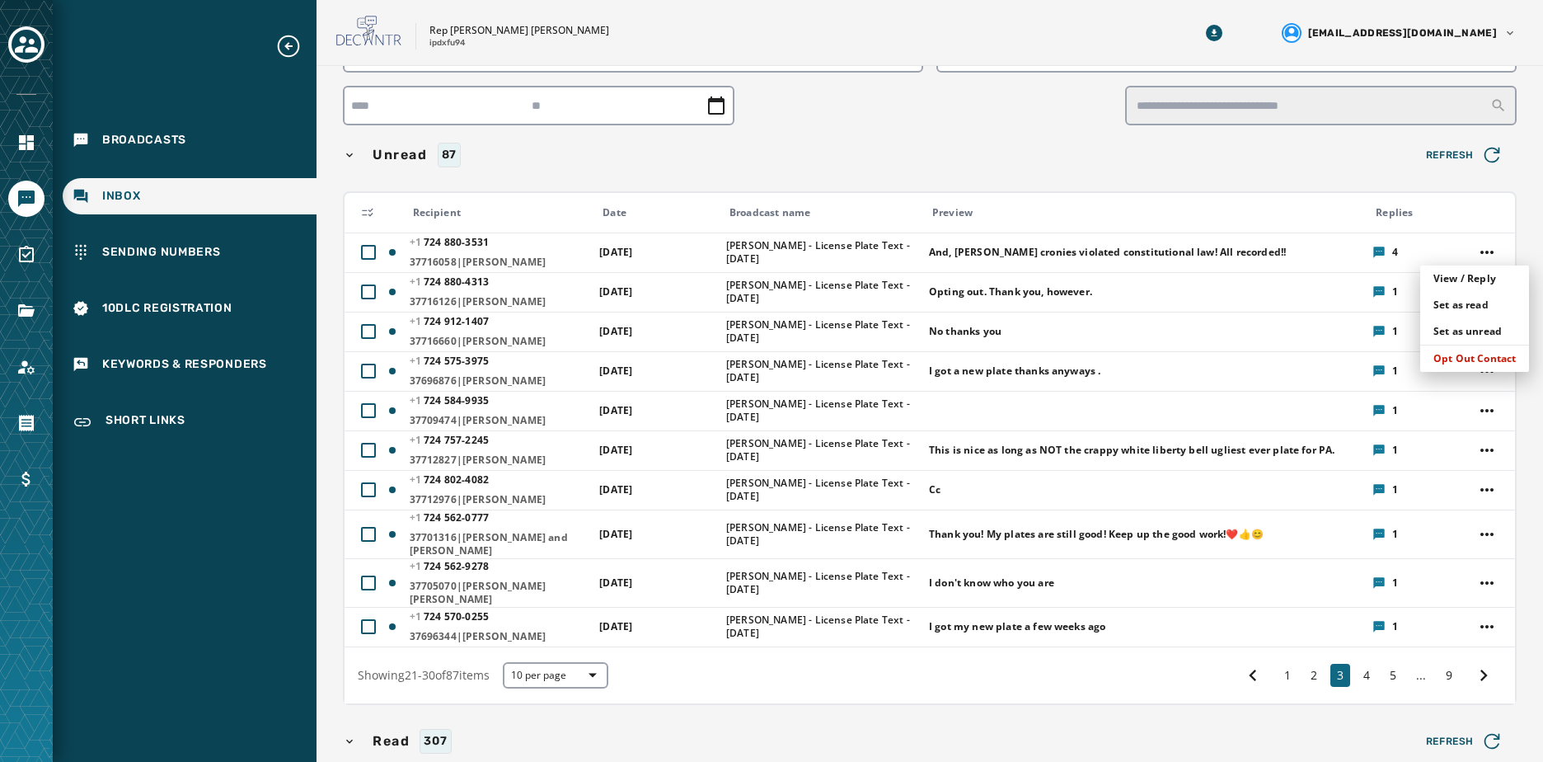
click at [1167, 171] on html "Broadcasts Inbox Sending Numbers 10DLC Registration Keywords & Responders Short…" at bounding box center [771, 381] width 1543 height 762
